Goal: Information Seeking & Learning: Check status

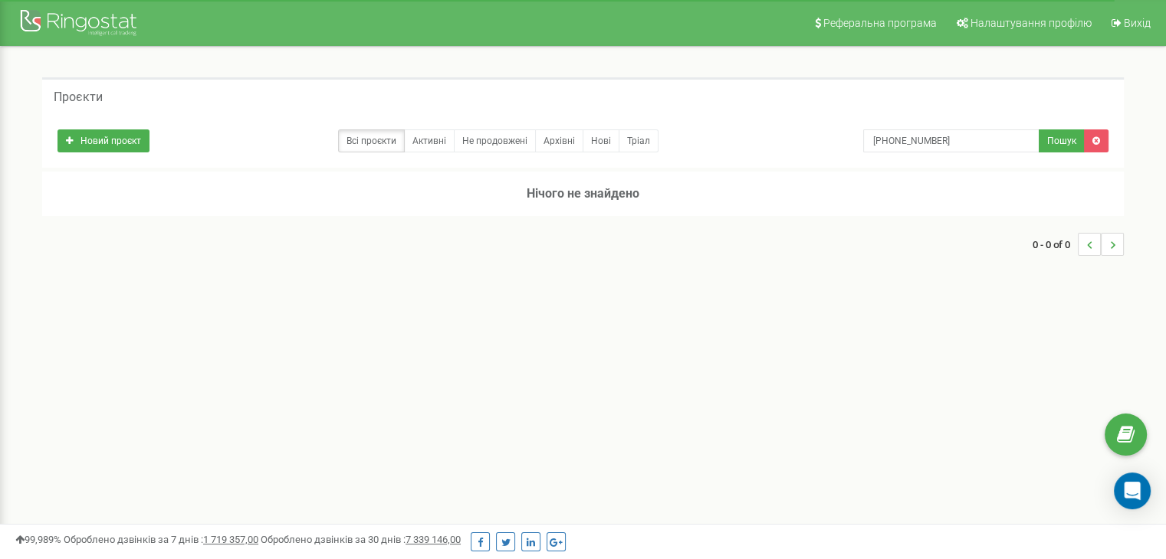
drag, startPoint x: 570, startPoint y: 190, endPoint x: 539, endPoint y: 192, distance: 30.7
click at [569, 190] on h3 "Нічого не знайдено" at bounding box center [582, 194] width 1081 height 44
click at [1100, 133] on link at bounding box center [1096, 141] width 25 height 23
click at [1094, 138] on icon at bounding box center [1096, 140] width 8 height 9
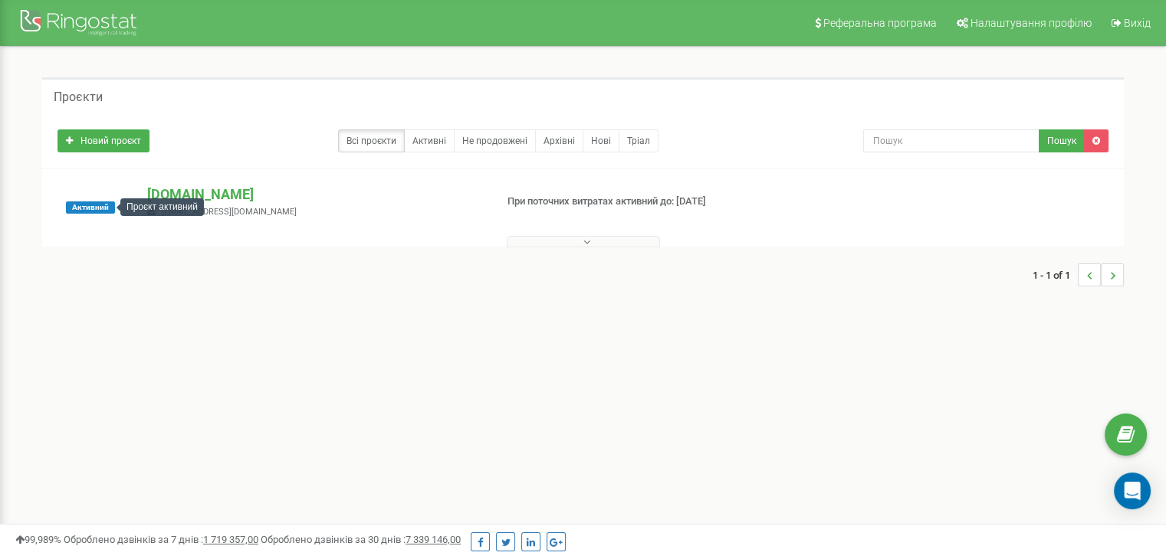
click at [95, 207] on span "Активний" at bounding box center [90, 208] width 49 height 12
click at [174, 192] on p "ortodent.com.ua" at bounding box center [314, 195] width 335 height 20
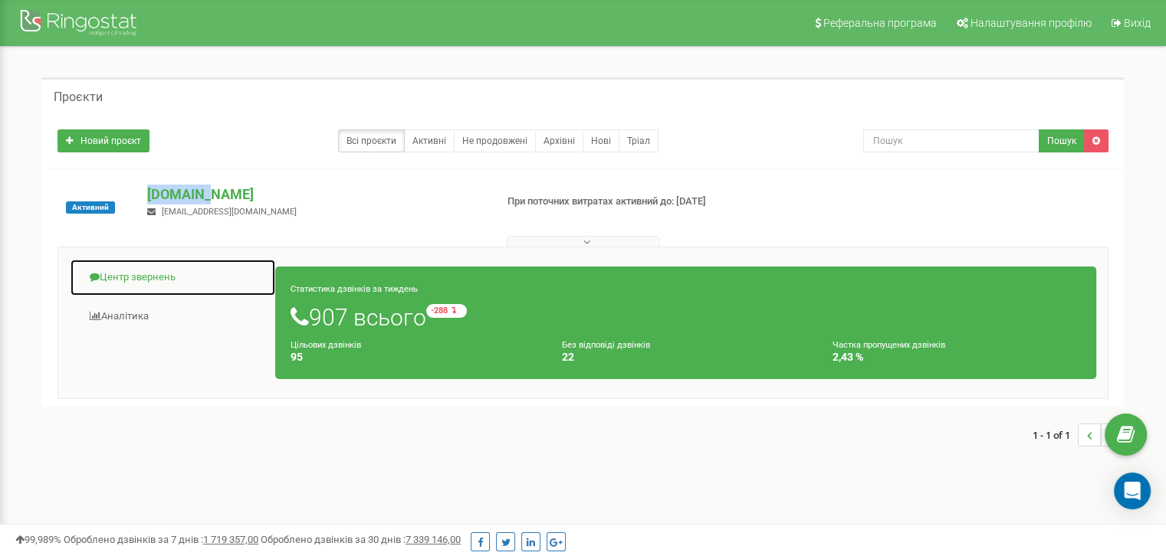
click at [130, 274] on link "Центр звернень" at bounding box center [173, 278] width 206 height 38
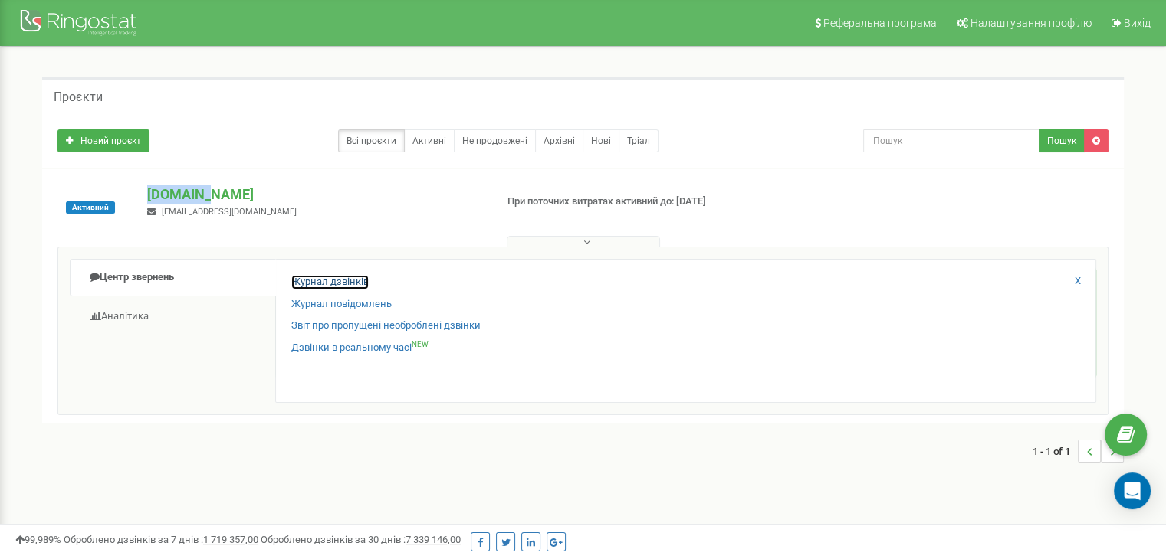
click at [325, 280] on link "Журнал дзвінків" at bounding box center [329, 282] width 77 height 15
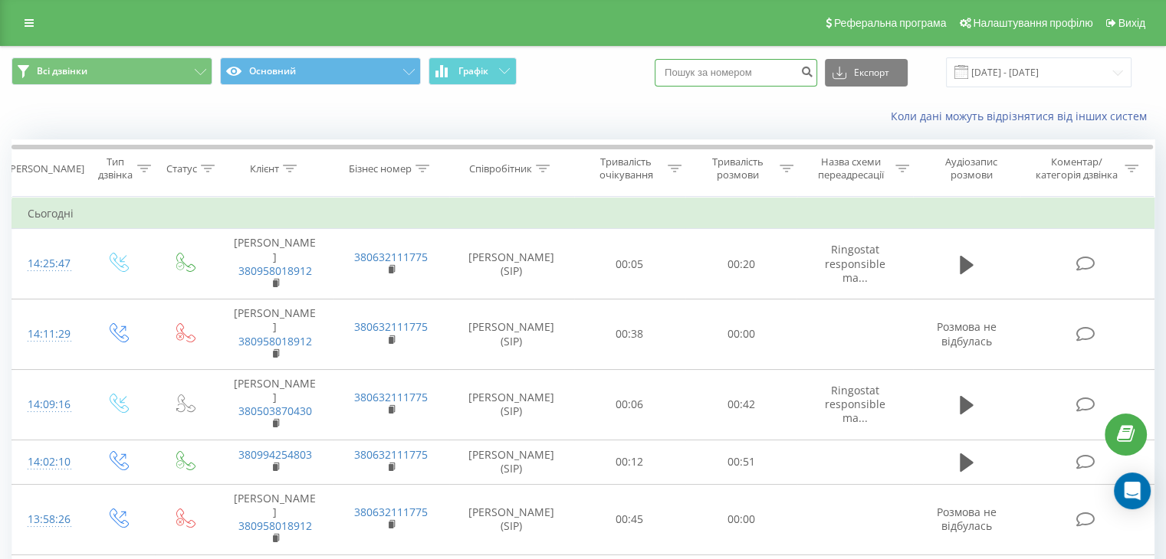
click at [741, 73] on input at bounding box center [735, 73] width 162 height 28
paste input "[PHONE_NUMBER]"
type input "[PHONE_NUMBER]"
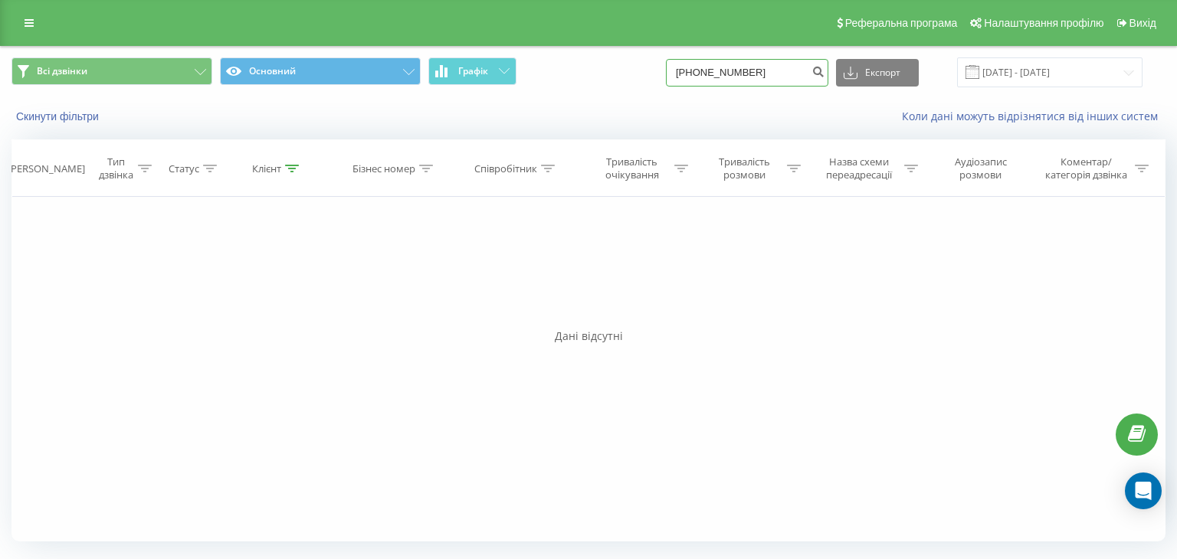
click at [713, 71] on input "+380967122669" at bounding box center [747, 73] width 162 height 28
type input "0967122669"
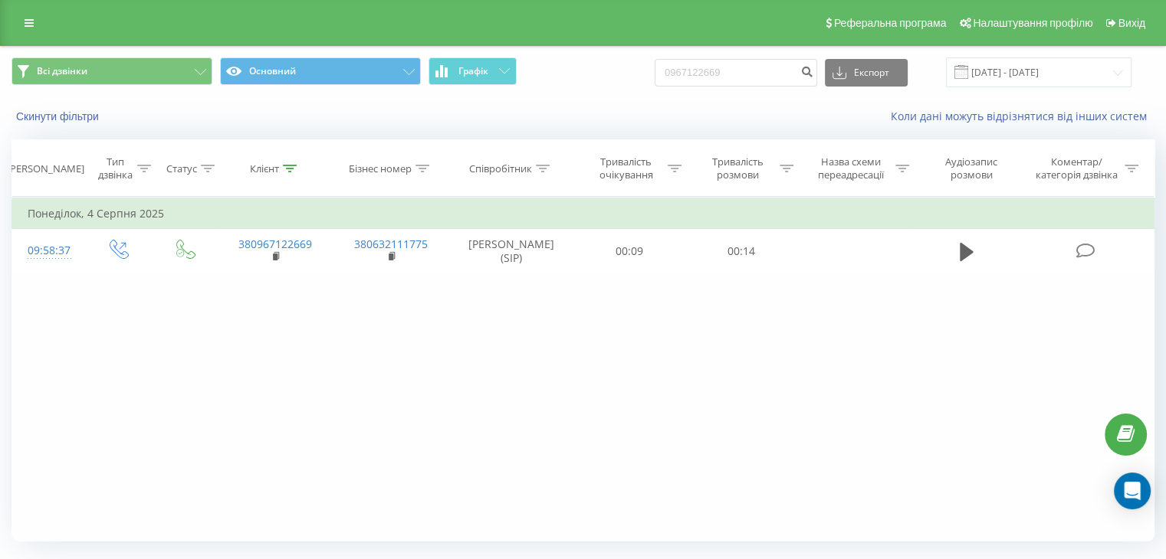
click at [749, 402] on div "Фільтрувати за умовою Дорівнює Введіть значення Скасувати OK Фільтрувати за умо…" at bounding box center [582, 369] width 1143 height 345
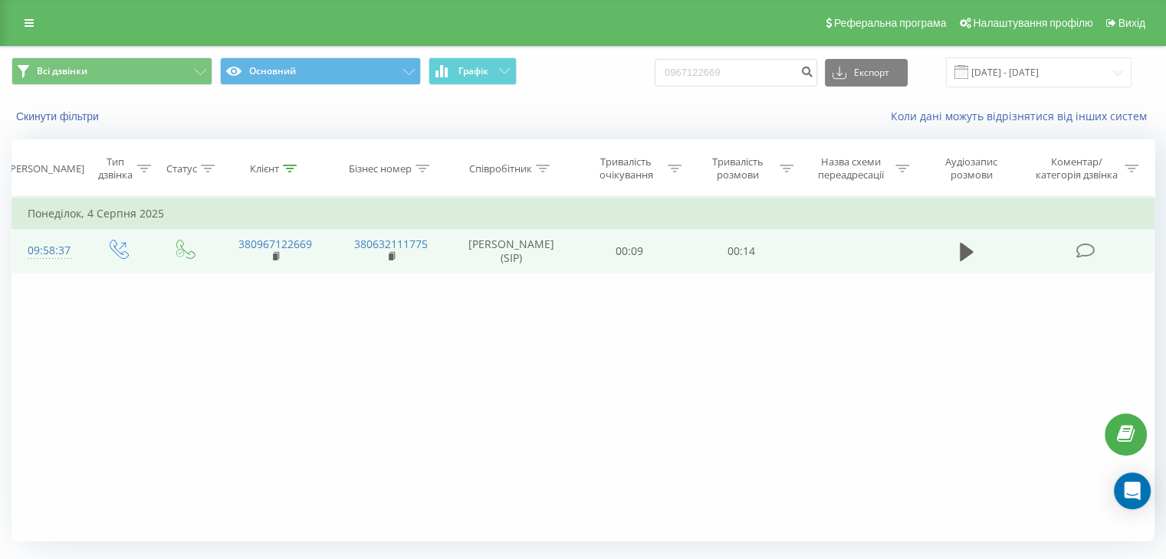
click at [953, 254] on td at bounding box center [966, 251] width 107 height 44
click at [966, 246] on icon at bounding box center [966, 252] width 14 height 18
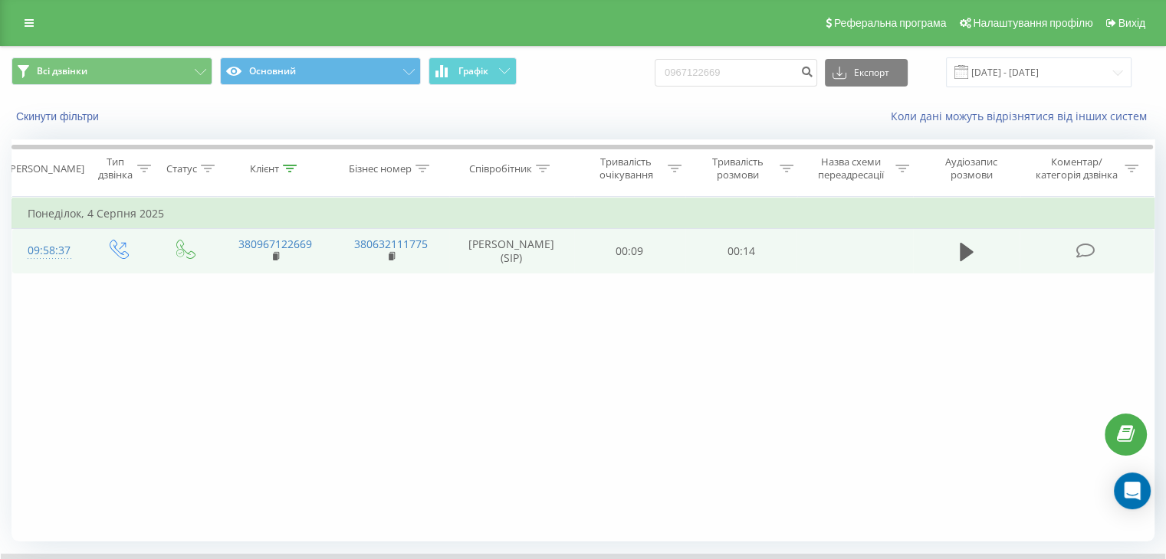
click at [638, 443] on div "Фільтрувати за умовою Дорівнює Введіть значення Скасувати OK Фільтрувати за умо…" at bounding box center [582, 369] width 1143 height 345
